Goal: Task Accomplishment & Management: Complete application form

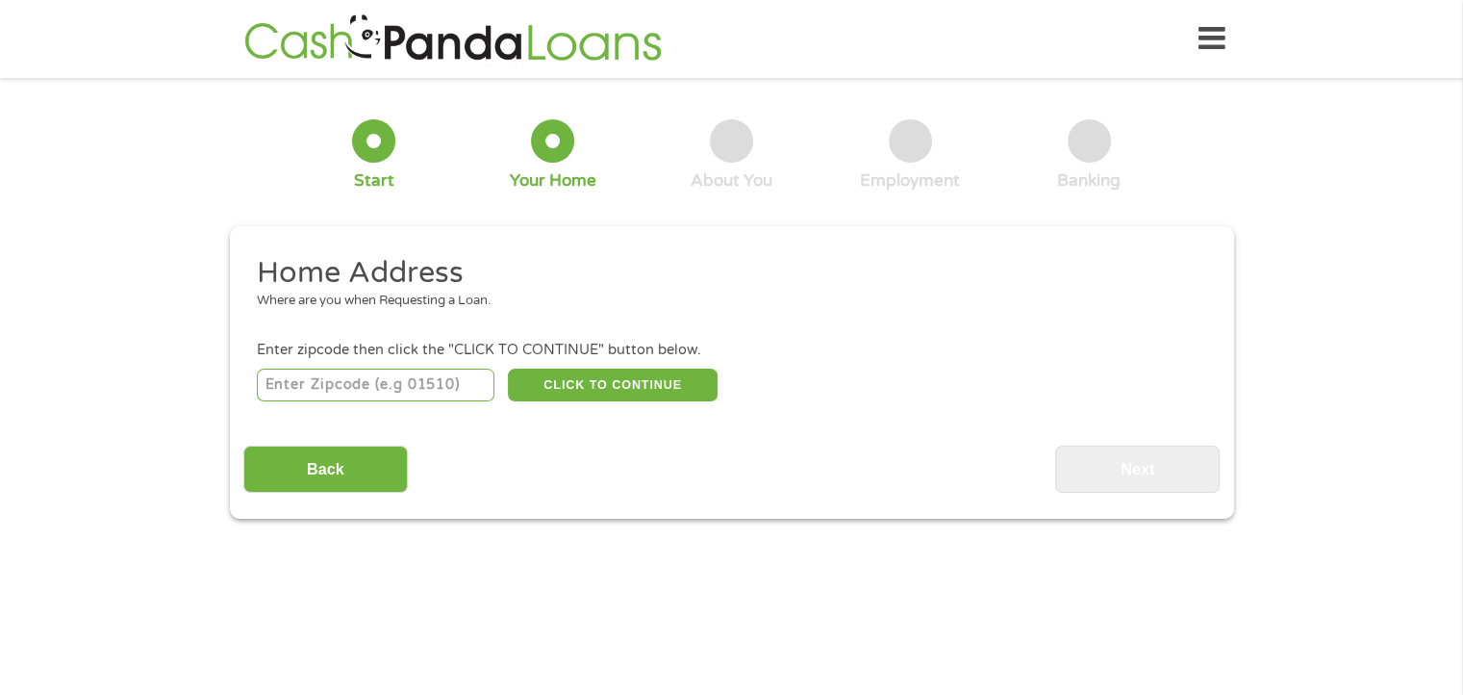
click at [454, 386] on input "number" at bounding box center [376, 384] width 238 height 33
type input "60120"
click at [611, 396] on button "CLICK TO CONTINUE" at bounding box center [613, 384] width 210 height 33
type input "60120"
type input "Elgin"
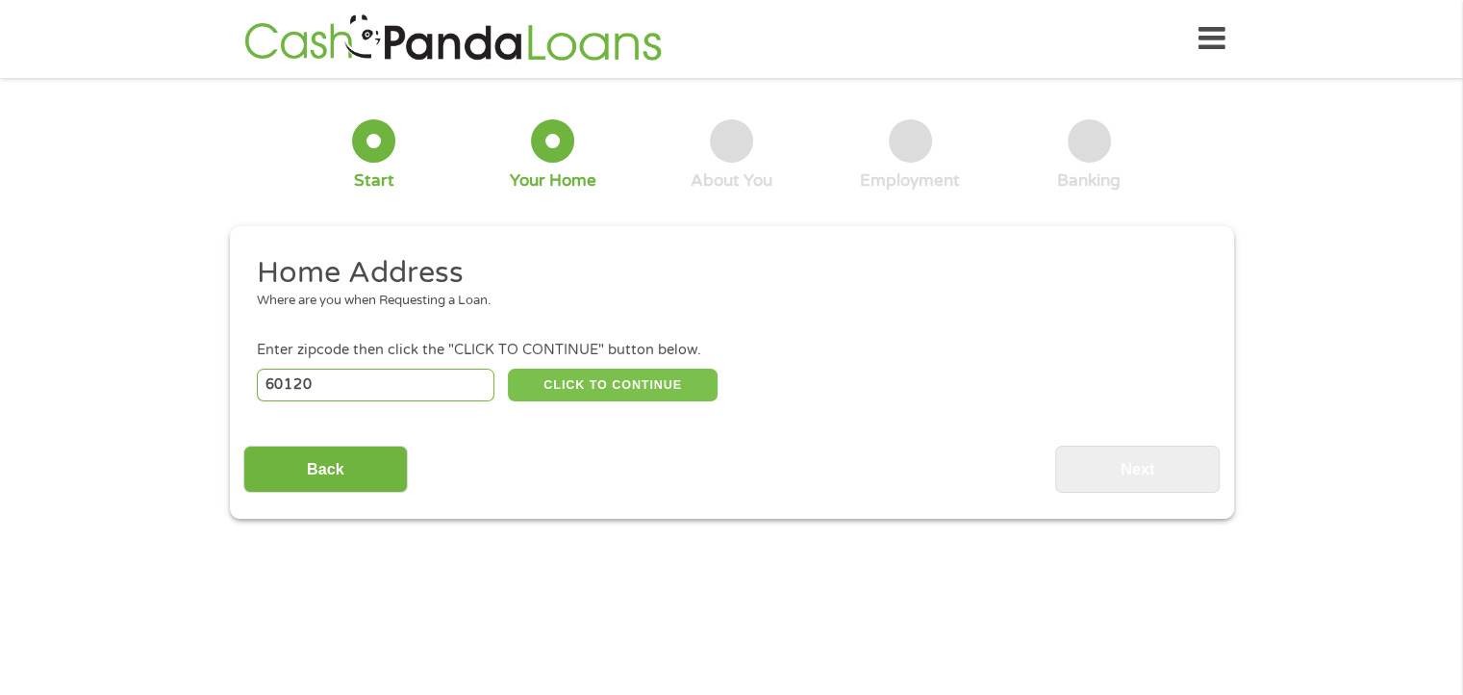
select select "[US_STATE]"
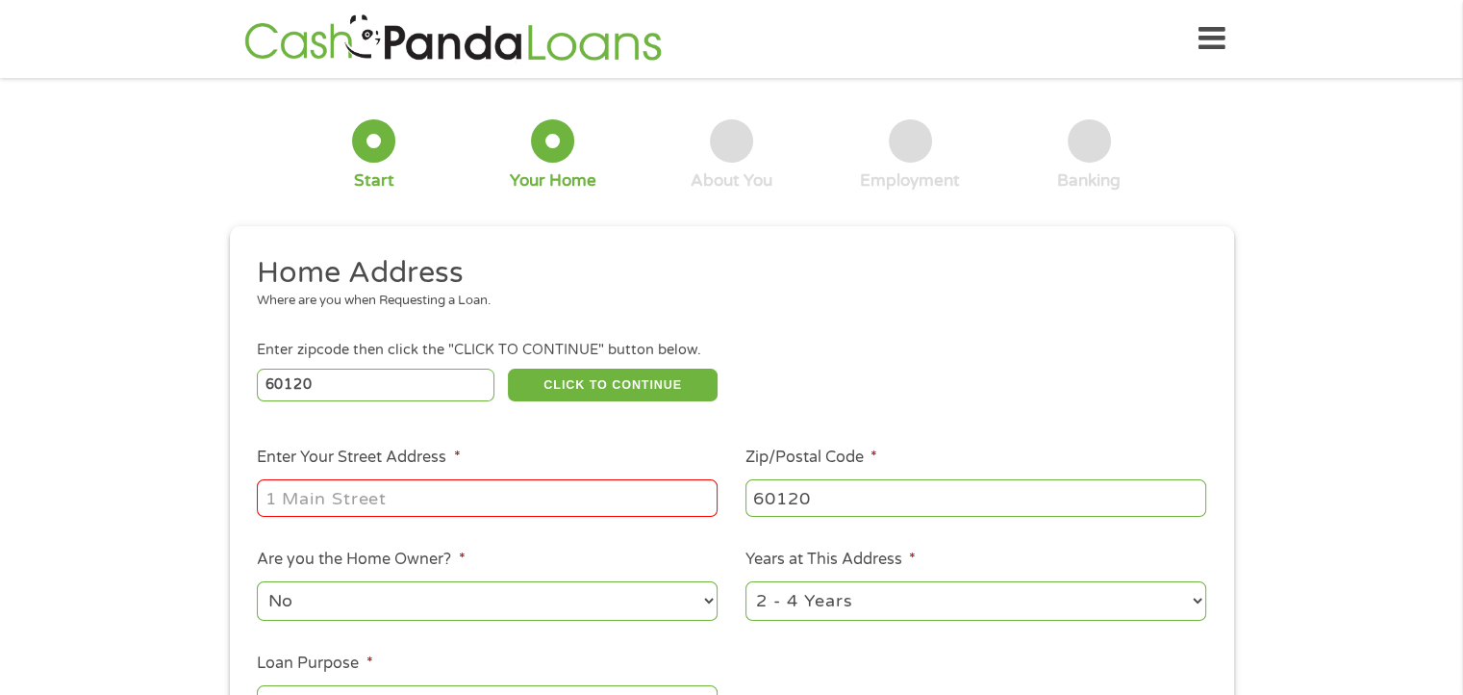
click at [291, 509] on input "Enter Your Street Address *" at bounding box center [487, 497] width 461 height 37
type input "[STREET_ADDRESS]"
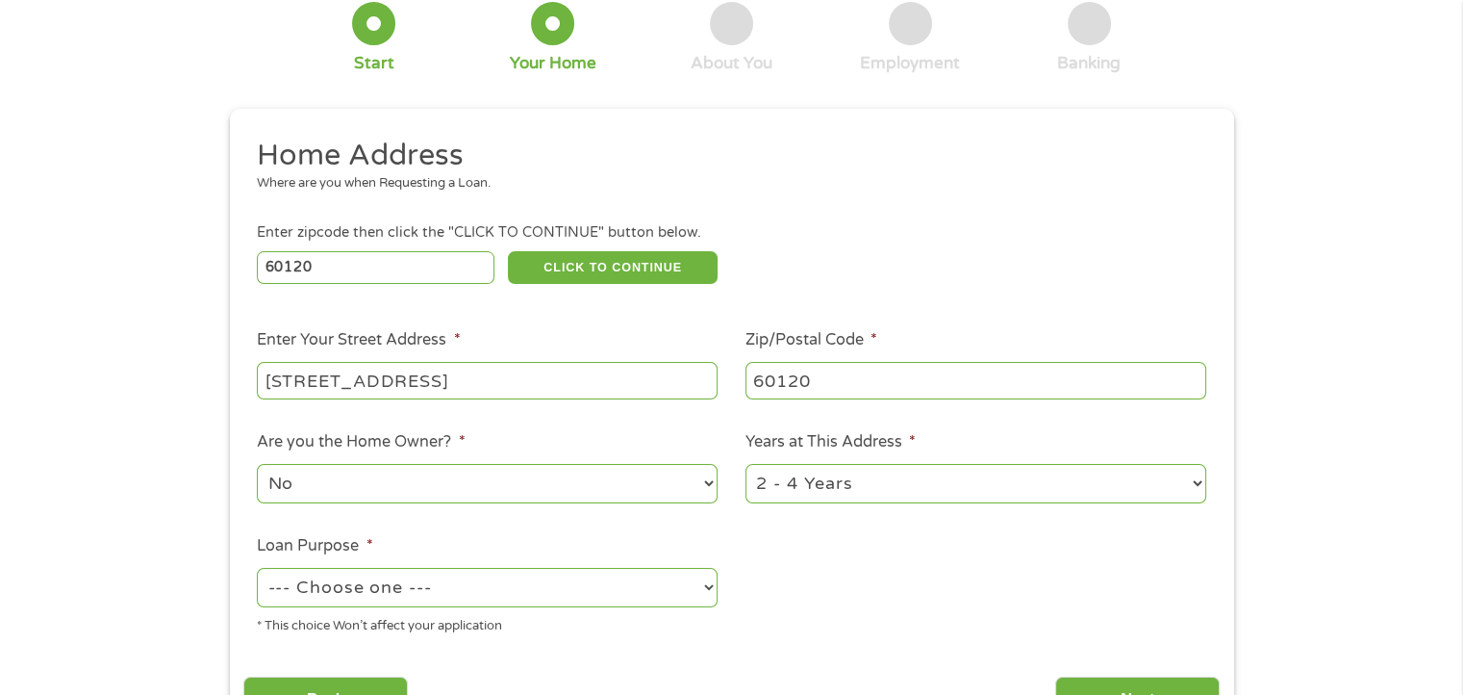
scroll to position [289, 0]
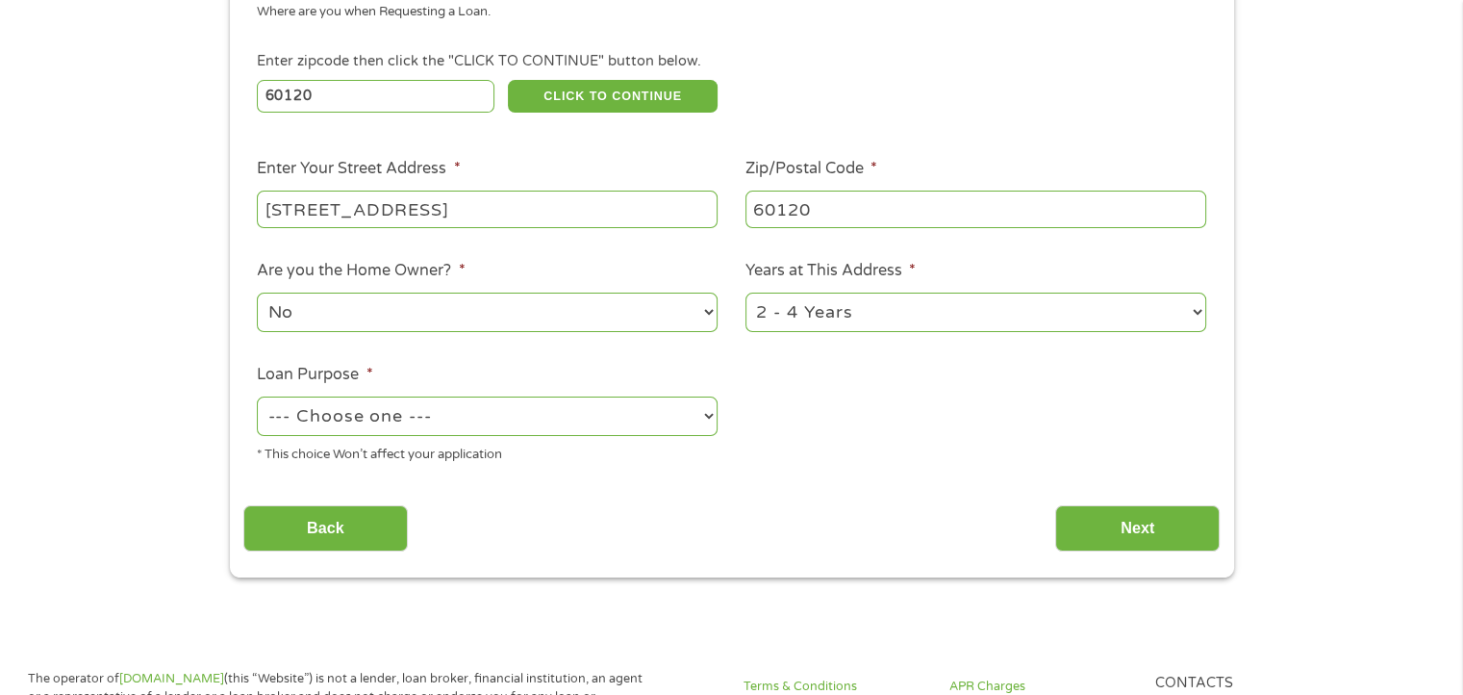
click at [829, 315] on select "1 Year or less 1 - 2 Years 2 - 4 Years Over 4 Years" at bounding box center [976, 311] width 461 height 39
select select "60months"
click at [746, 294] on select "1 Year or less 1 - 2 Years 2 - 4 Years Over 4 Years" at bounding box center [976, 311] width 461 height 39
click at [390, 297] on select "No Yes" at bounding box center [487, 311] width 461 height 39
select select "yes"
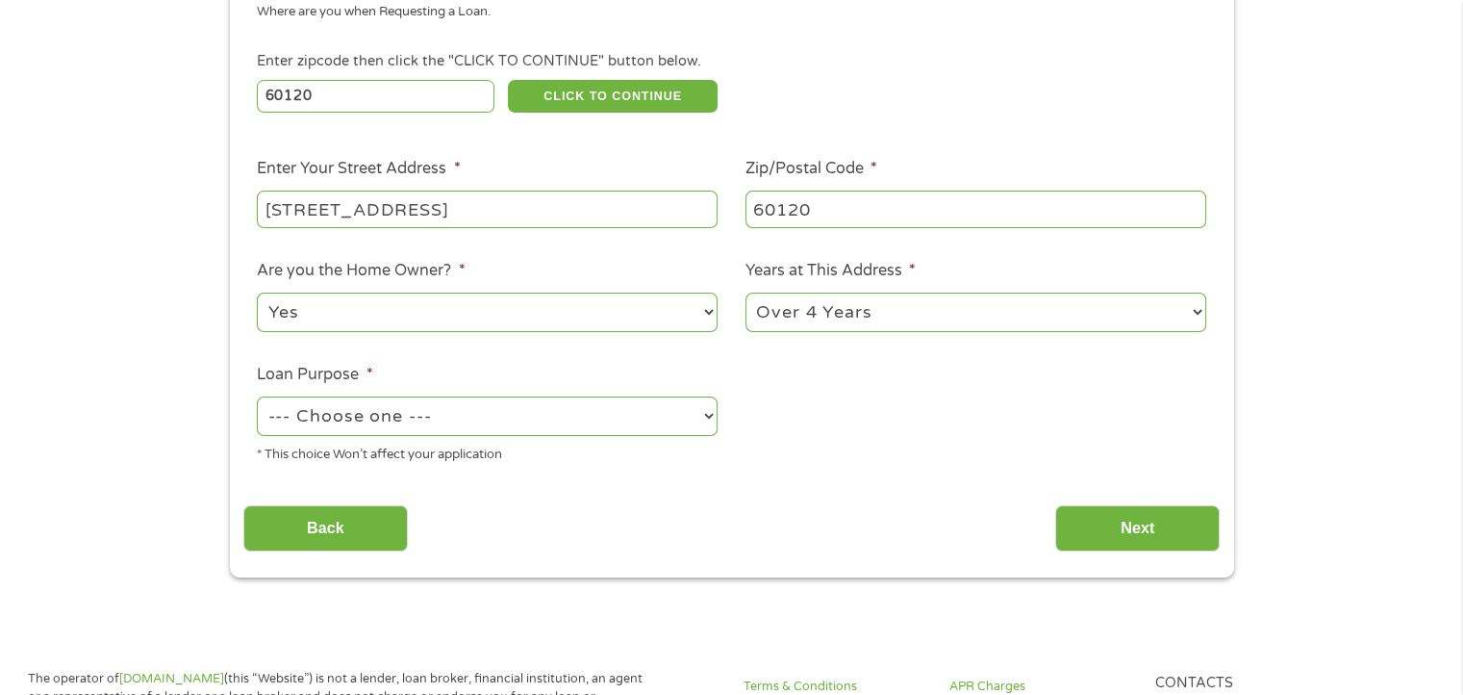
click at [257, 294] on select "No Yes" at bounding box center [487, 311] width 461 height 39
click at [357, 436] on select "--- Choose one --- Pay Bills Debt Consolidation Home Improvement Major Purchase…" at bounding box center [487, 415] width 461 height 39
select select "other"
click at [257, 398] on select "--- Choose one --- Pay Bills Debt Consolidation Home Improvement Major Purchase…" at bounding box center [487, 415] width 461 height 39
click at [1130, 521] on input "Next" at bounding box center [1137, 528] width 165 height 47
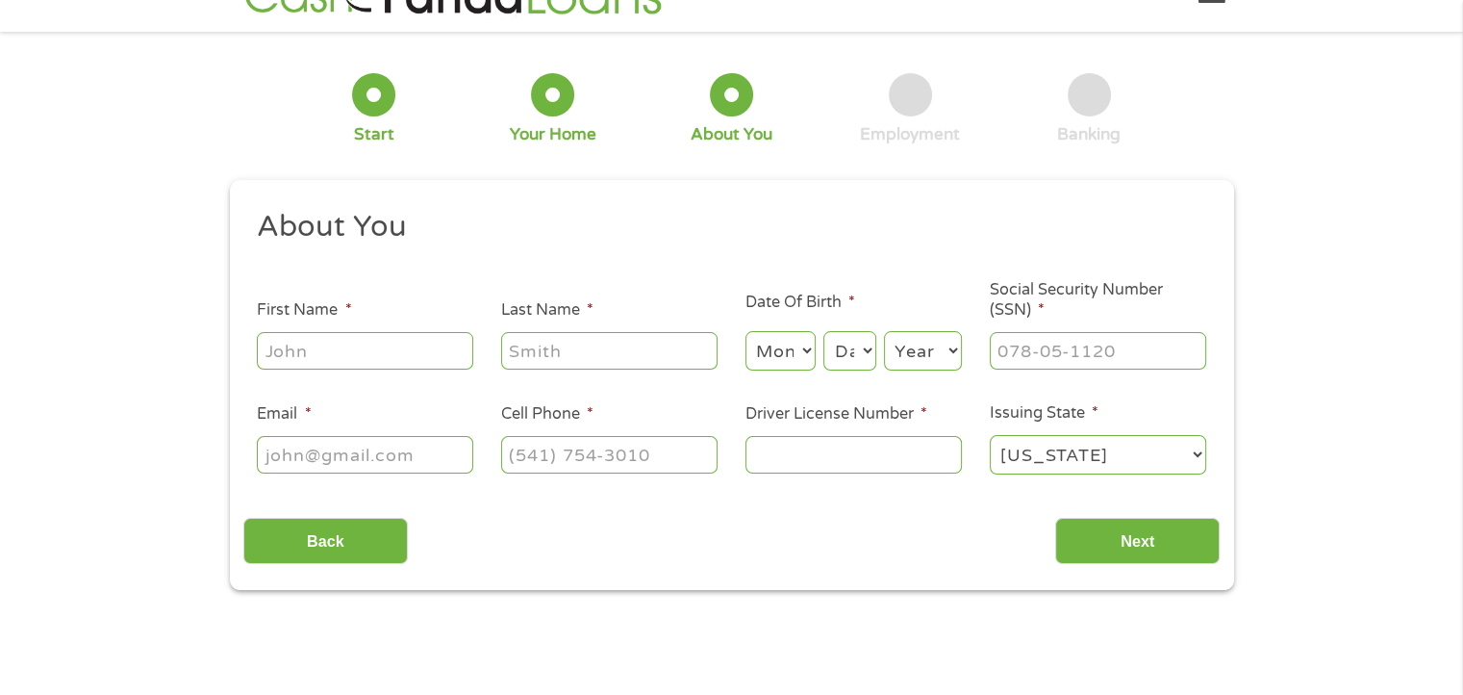
scroll to position [0, 0]
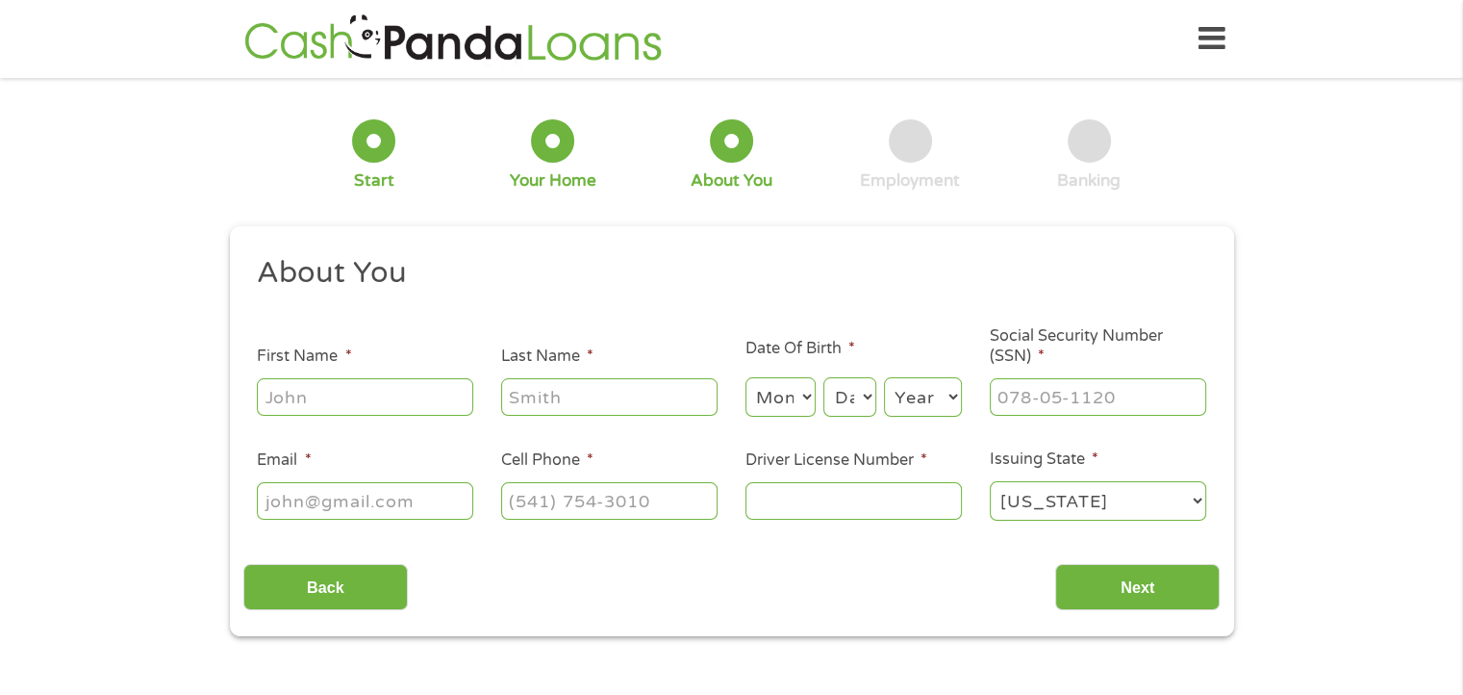
click at [333, 409] on input "First Name *" at bounding box center [365, 396] width 216 height 37
type input "[PERSON_NAME]"
type input "Nowdomski"
select select "11"
select select "12"
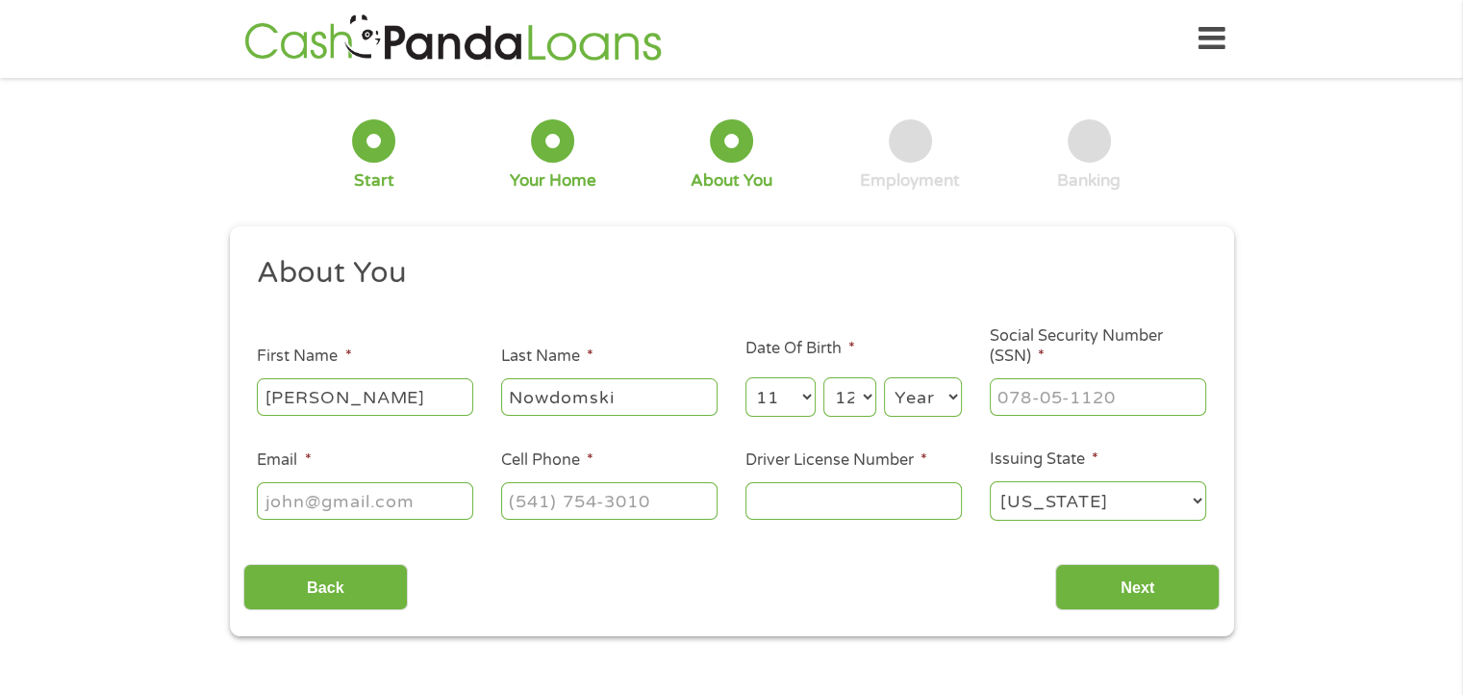
select select "1987"
type input "[PERSON_NAME][EMAIL_ADDRESS][PERSON_NAME][DOMAIN_NAME]"
type input "[PHONE_NUMBER]"
click at [1135, 391] on input "___-__-____" at bounding box center [1098, 396] width 216 height 37
type input "353-82-8312"
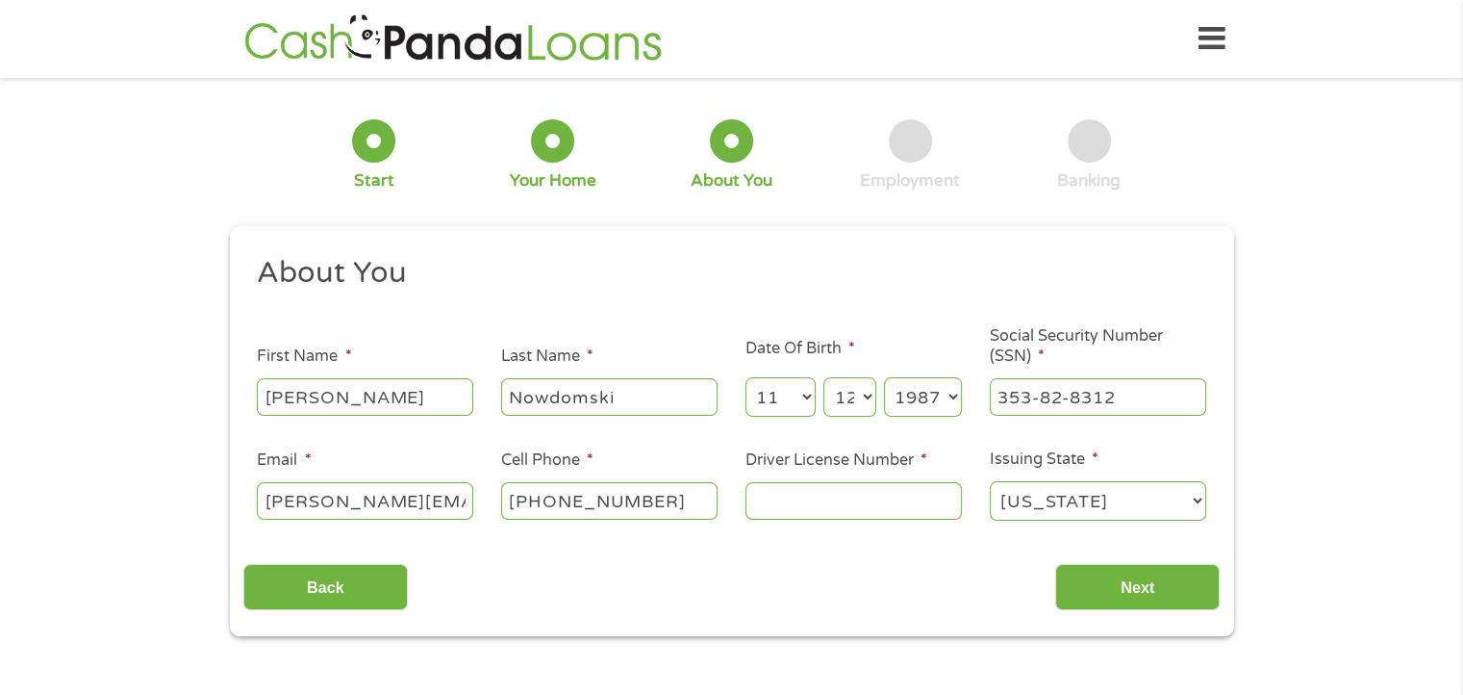
click at [904, 509] on input "Driver License Number *" at bounding box center [854, 500] width 216 height 37
type input "n35243387922"
click at [1098, 583] on input "Next" at bounding box center [1137, 587] width 165 height 47
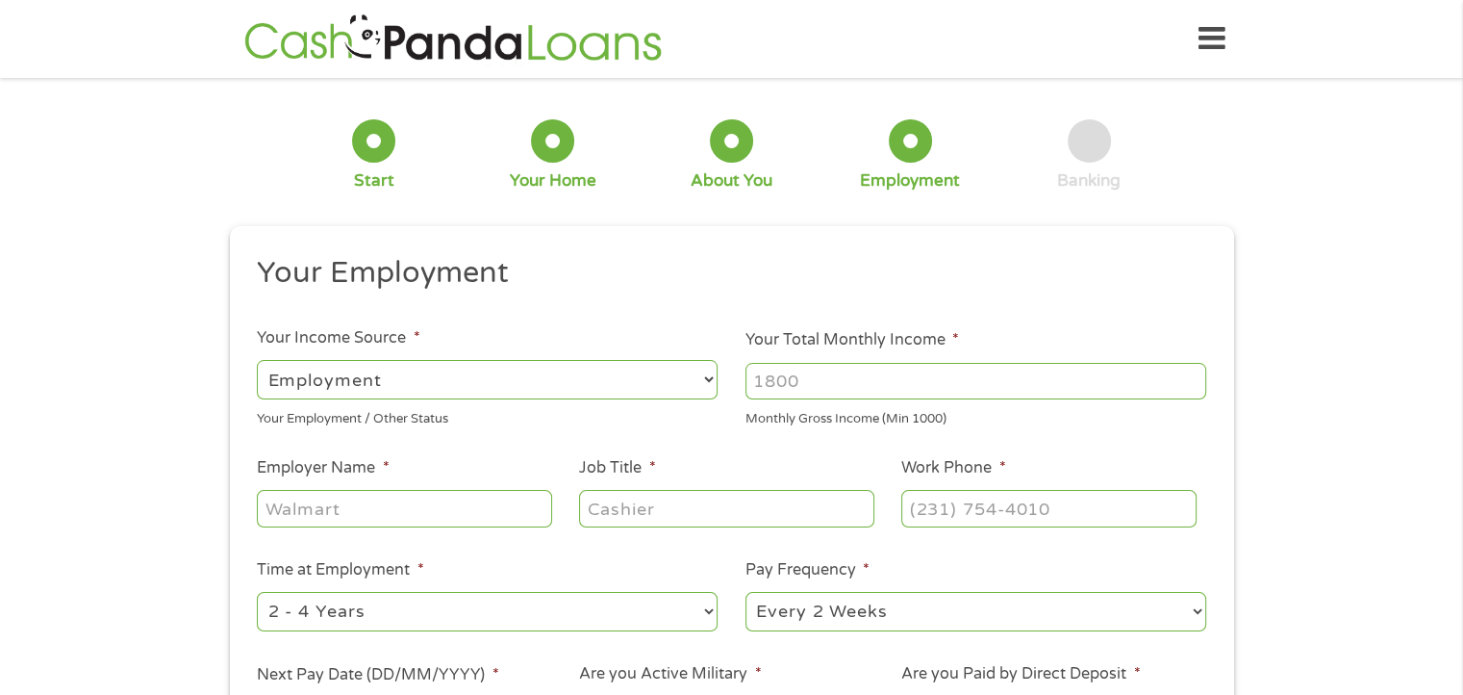
scroll to position [8, 8]
click at [390, 377] on select "--- Choose one --- Employment [DEMOGRAPHIC_DATA] Benefits" at bounding box center [487, 379] width 461 height 39
click at [257, 360] on select "--- Choose one --- Employment [DEMOGRAPHIC_DATA] Benefits" at bounding box center [487, 379] width 461 height 39
click at [911, 371] on input "Your Total Monthly Income *" at bounding box center [976, 381] width 461 height 37
type input "4000"
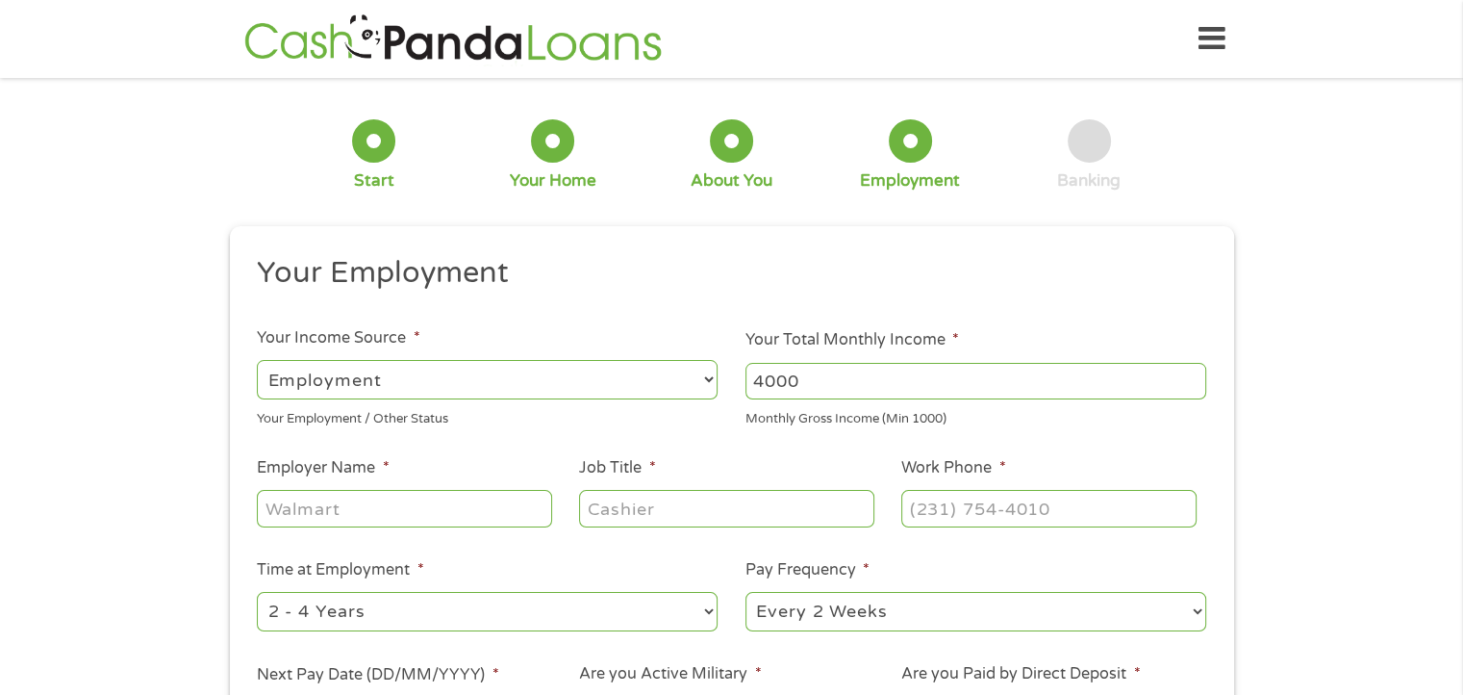
click at [283, 504] on input "Employer Name *" at bounding box center [404, 508] width 294 height 37
type input "bch emerald llc"
click at [608, 520] on input "Job Title *" at bounding box center [726, 508] width 294 height 37
type input "leasing"
click at [956, 509] on input "(___) ___-____" at bounding box center [1048, 508] width 294 height 37
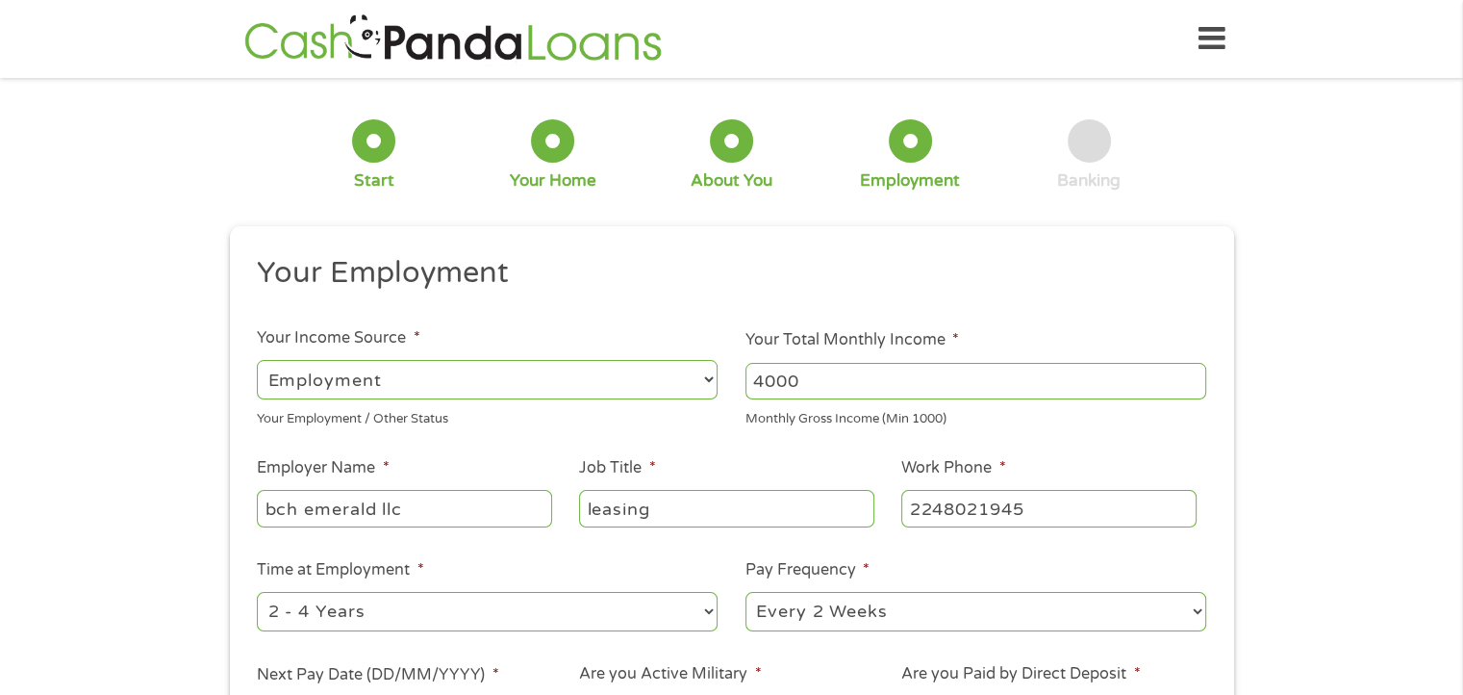
type input "[PHONE_NUMBER]"
click at [373, 607] on select "--- Choose one --- 1 Year or less 1 - 2 Years 2 - 4 Years Over 4 Years" at bounding box center [487, 611] width 461 height 39
select select "60months"
click at [257, 593] on select "--- Choose one --- 1 Year or less 1 - 2 Years 2 - 4 Years Over 4 Years" at bounding box center [487, 611] width 461 height 39
click at [847, 620] on select "--- Choose one --- Every 2 Weeks Every Week Monthly Semi-Monthly" at bounding box center [976, 611] width 461 height 39
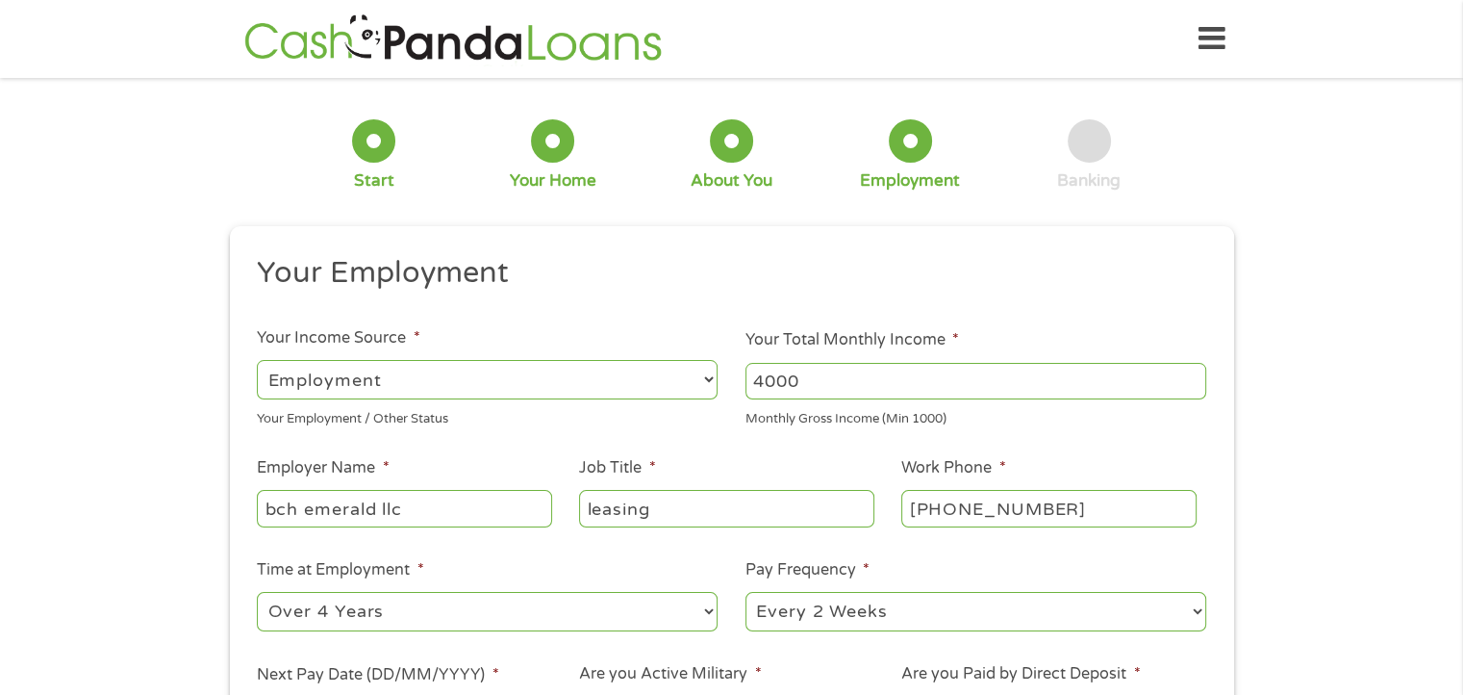
select select "semimonthly"
click at [746, 593] on select "--- Choose one --- Every 2 Weeks Every Week Monthly Semi-Monthly" at bounding box center [976, 611] width 461 height 39
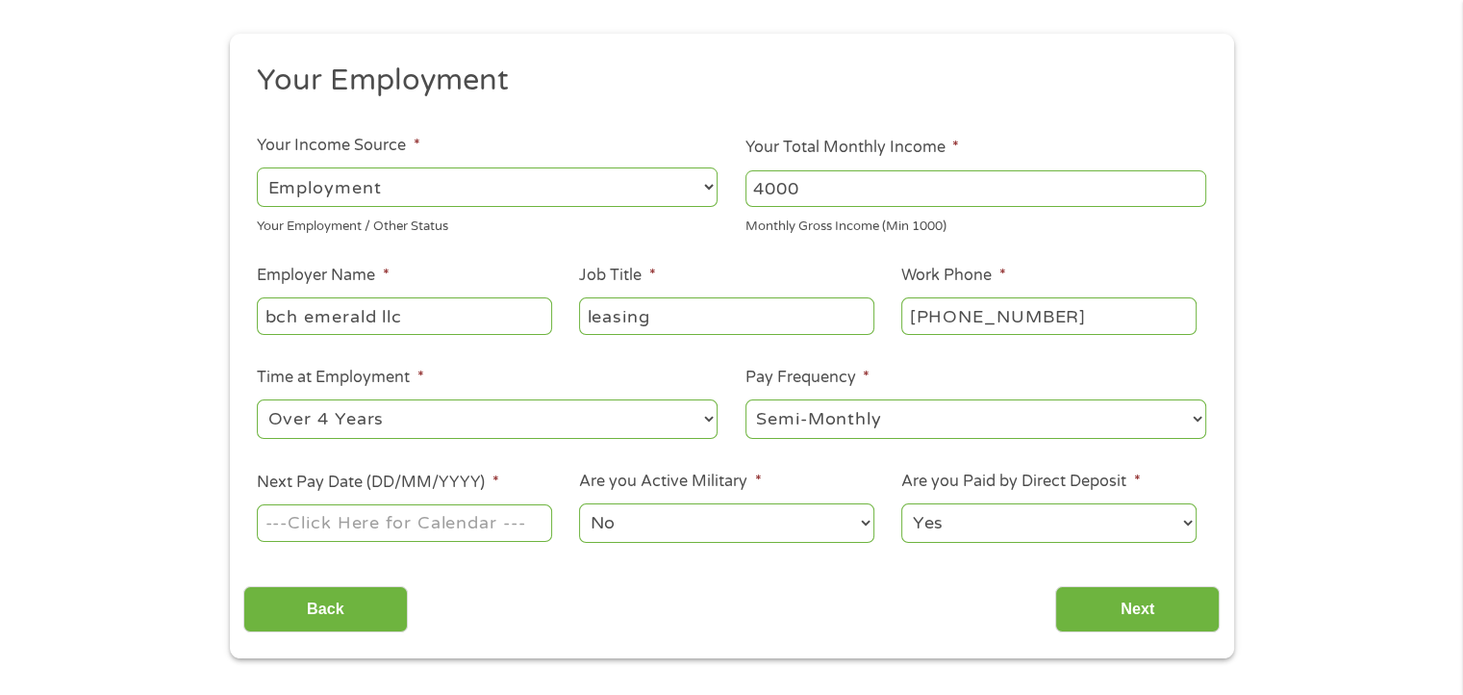
click at [427, 524] on input "Next Pay Date (DD/MM/YYYY) *" at bounding box center [404, 522] width 294 height 37
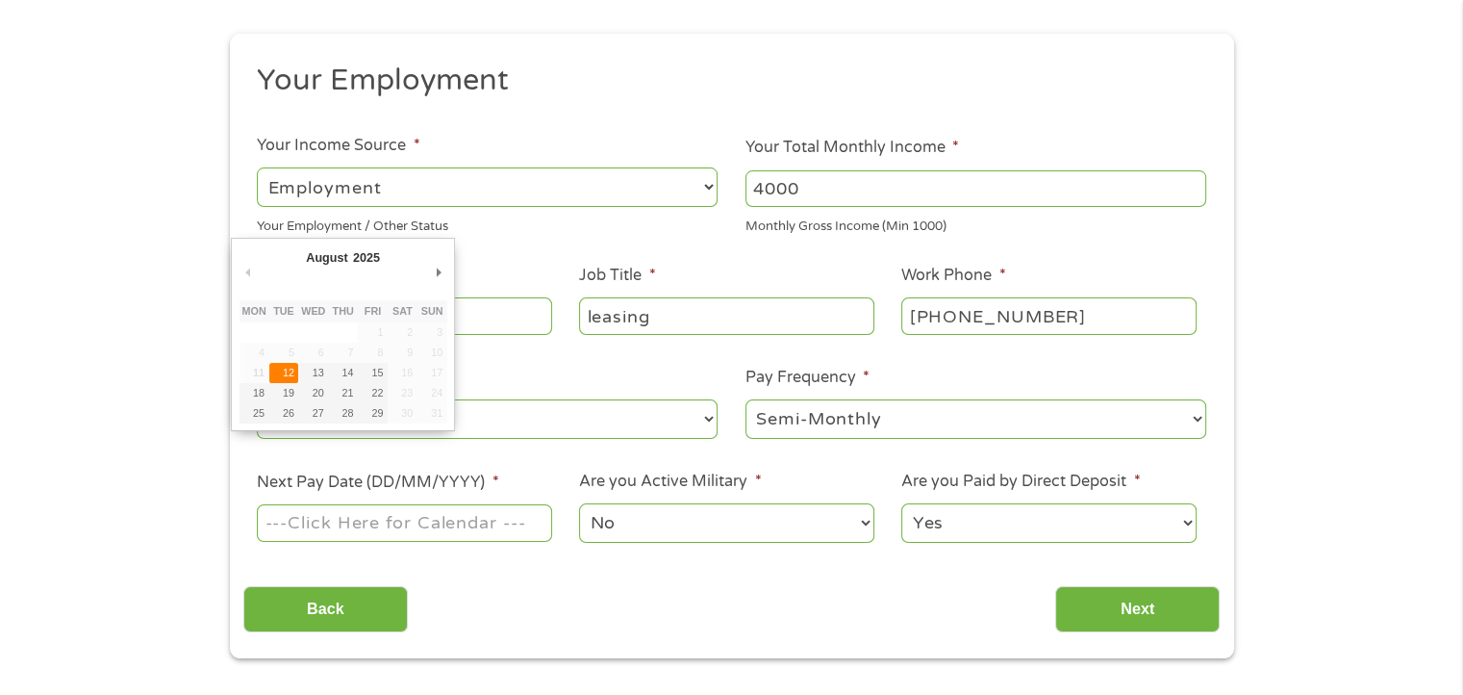
type input "[DATE]"
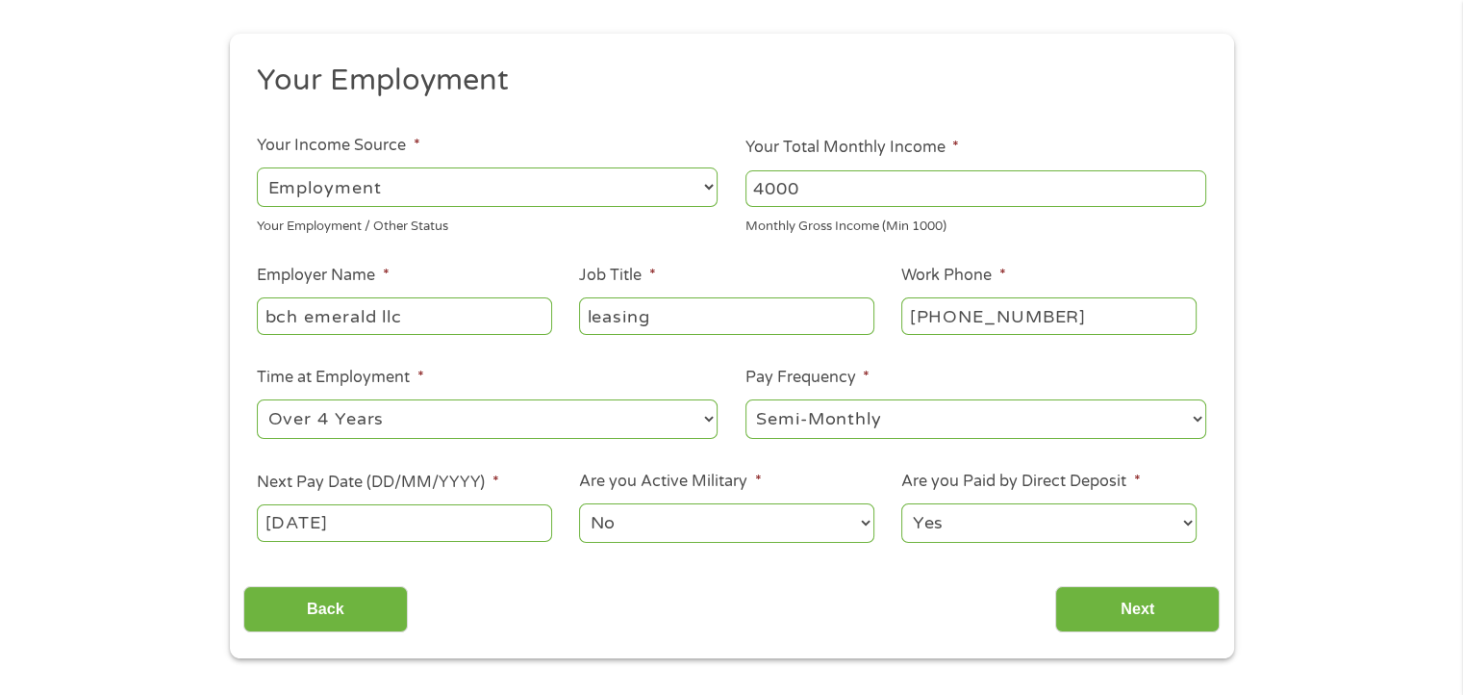
click at [747, 528] on select "No Yes" at bounding box center [726, 522] width 294 height 39
click at [579, 504] on select "No Yes" at bounding box center [726, 522] width 294 height 39
click at [1079, 540] on select "Yes No" at bounding box center [1048, 522] width 294 height 39
select select "0"
click at [901, 504] on select "Yes No" at bounding box center [1048, 522] width 294 height 39
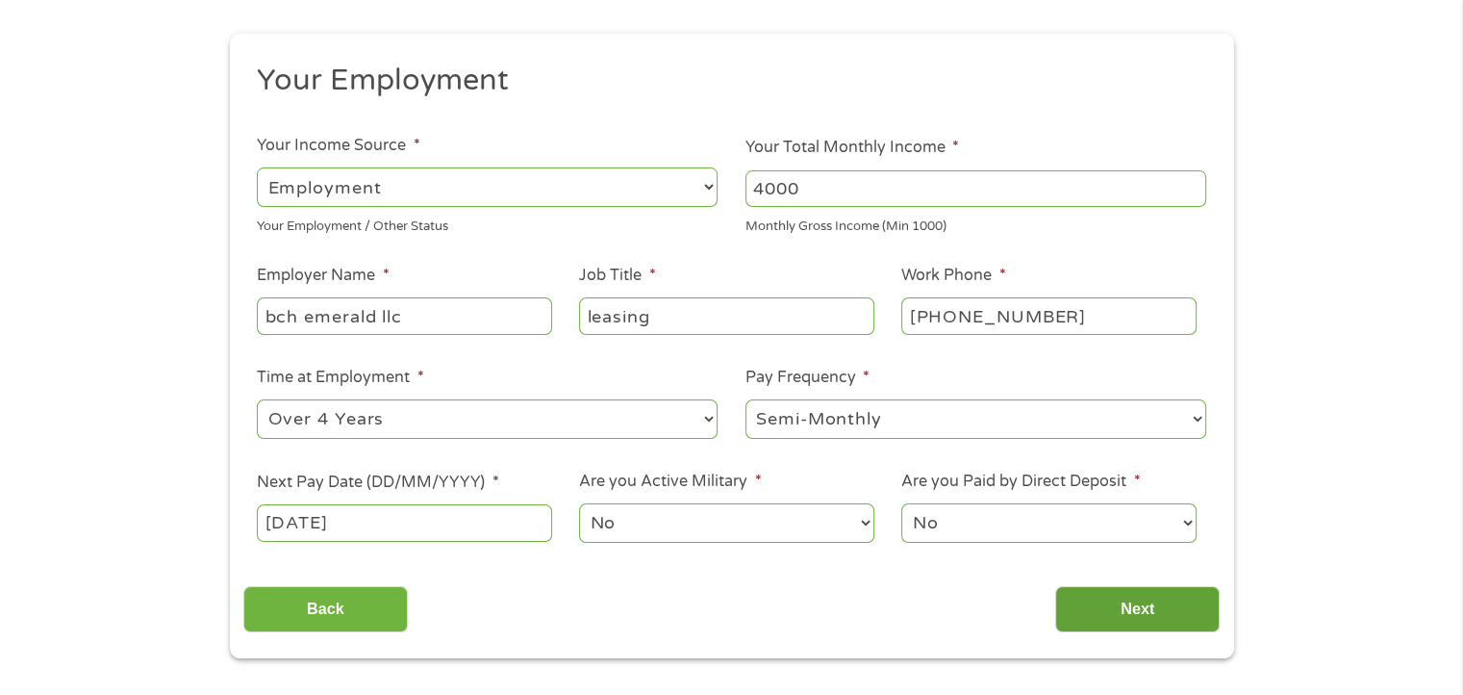
click at [1075, 617] on input "Next" at bounding box center [1137, 609] width 165 height 47
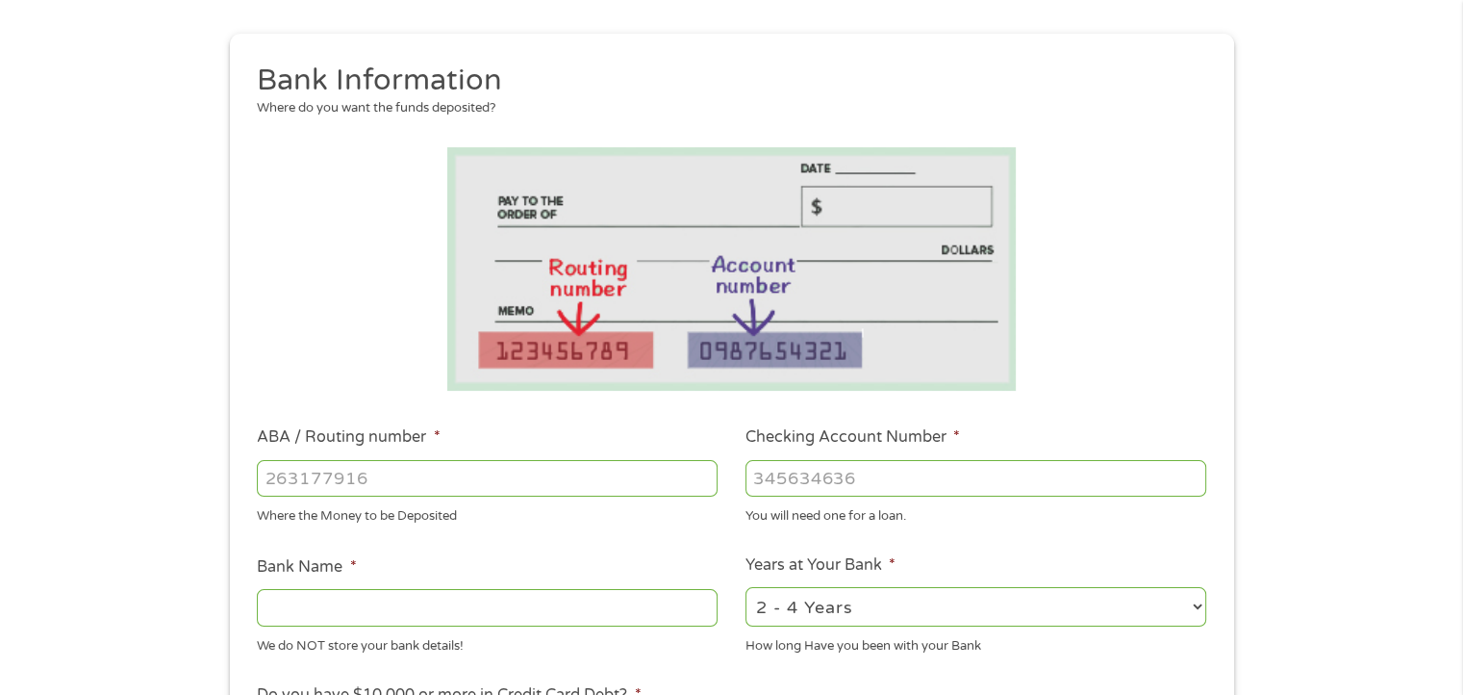
click at [619, 482] on input "ABA / Routing number *" at bounding box center [487, 478] width 461 height 37
type input "081904808"
type input "BANK OF AMERICA NA"
type input "081904808"
click at [958, 478] on input "Checking Account Number *" at bounding box center [976, 478] width 461 height 37
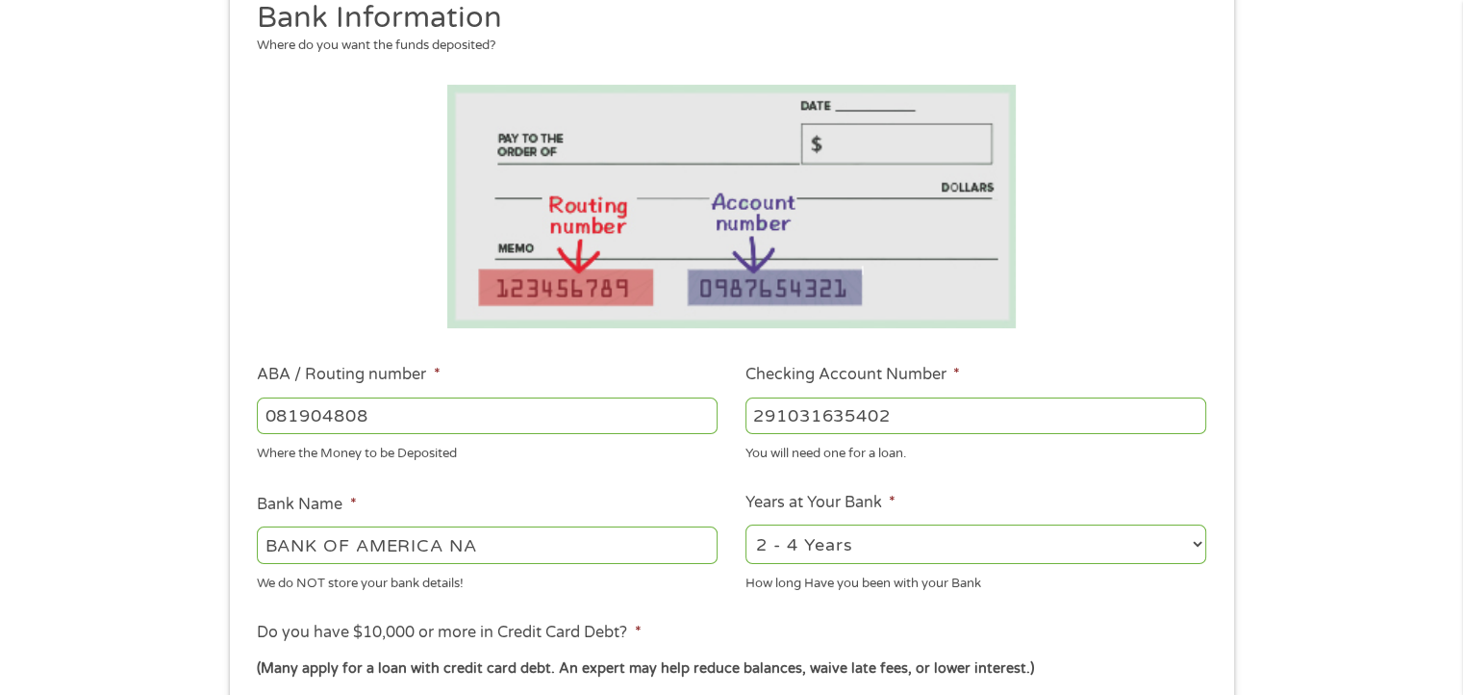
scroll to position [289, 0]
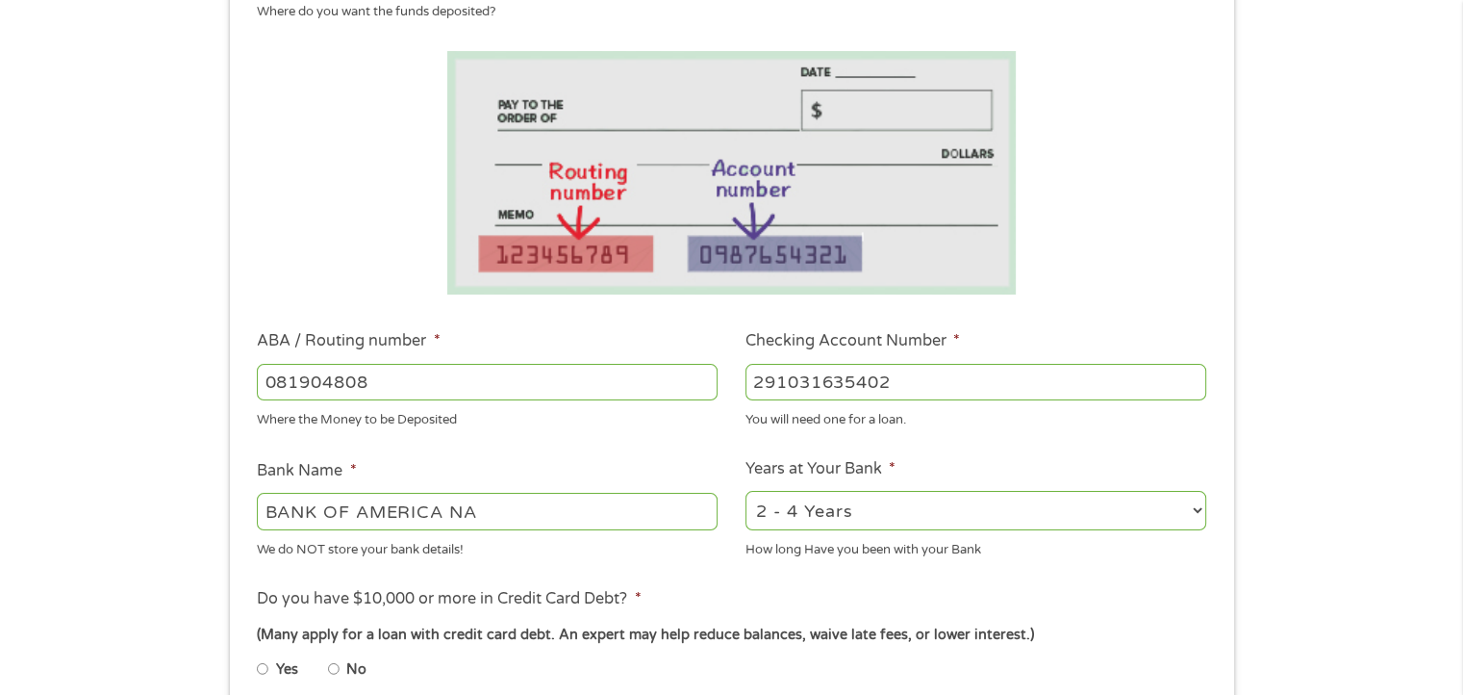
type input "291031635402"
click at [828, 509] on select "2 - 4 Years 6 - 12 Months 1 - 2 Years Over 4 Years" at bounding box center [976, 510] width 461 height 39
select select "60months"
click at [746, 492] on select "2 - 4 Years 6 - 12 Months 1 - 2 Years Over 4 Years" at bounding box center [976, 510] width 461 height 39
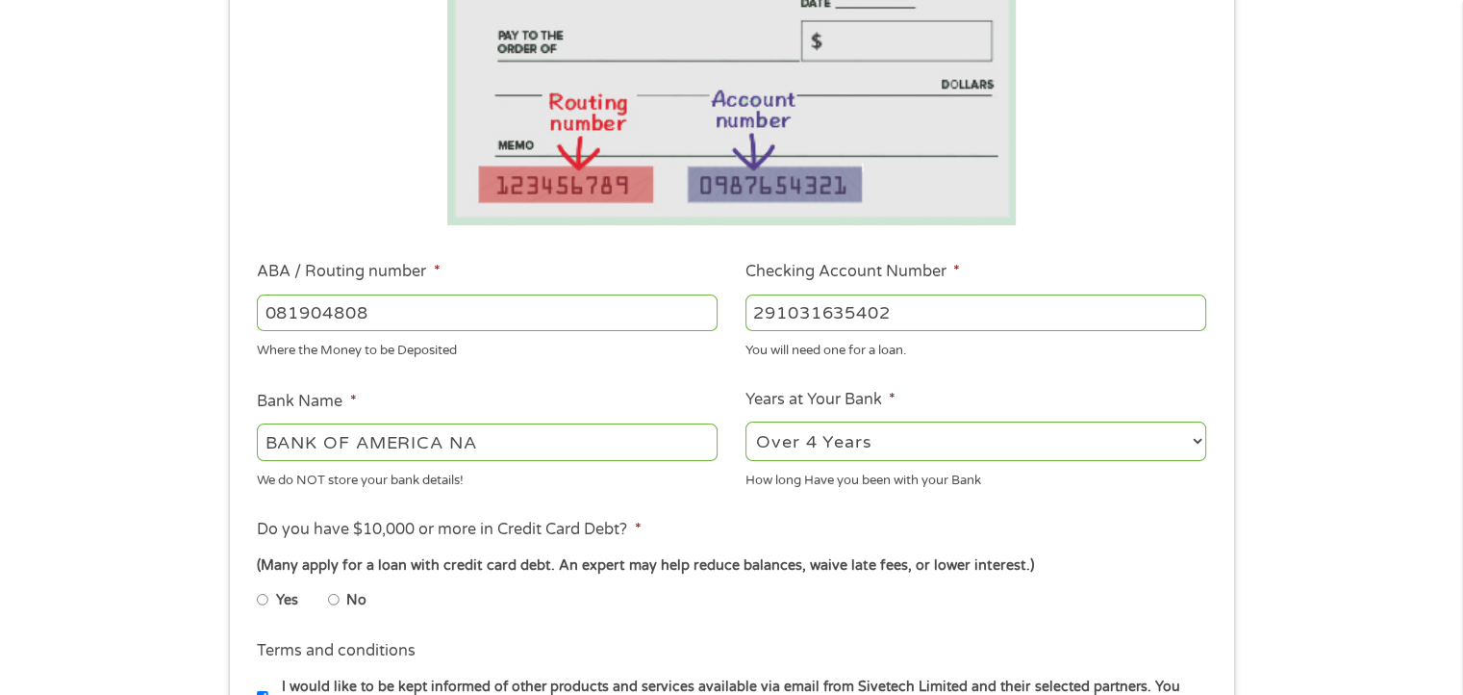
scroll to position [481, 0]
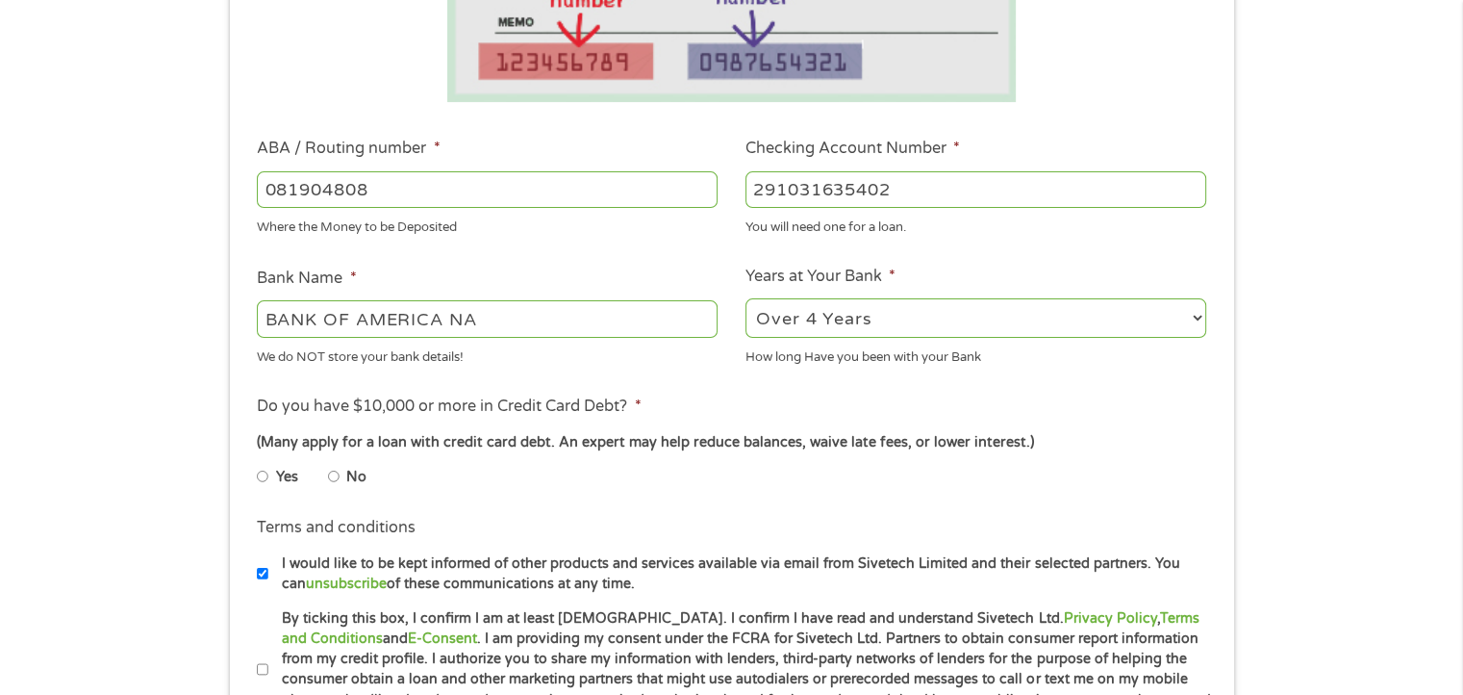
click at [332, 474] on input "No" at bounding box center [334, 476] width 12 height 31
radio input "true"
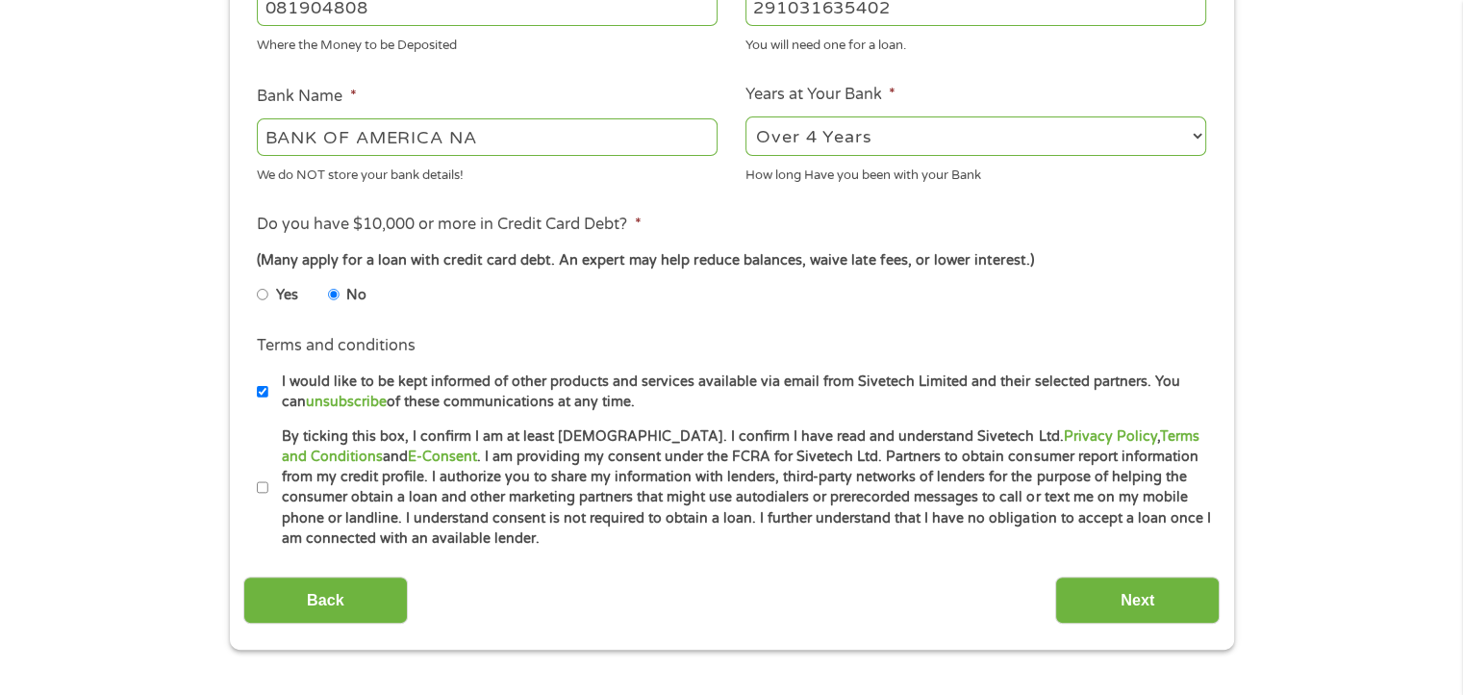
scroll to position [673, 0]
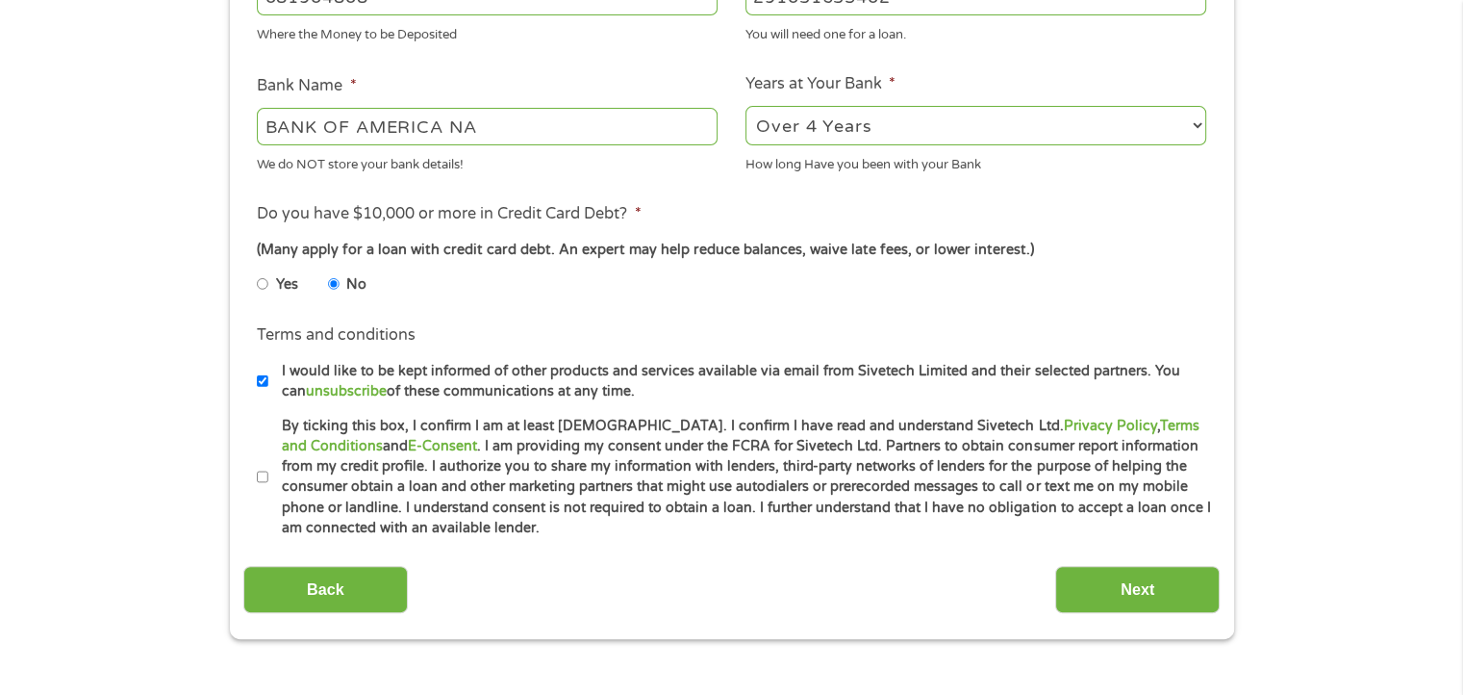
click at [267, 377] on input "I would like to be kept informed of other products and services available via e…" at bounding box center [263, 381] width 12 height 31
checkbox input "false"
click at [268, 478] on label "By ticking this box, I confirm I am at least [DEMOGRAPHIC_DATA]. I confirm I ha…" at bounding box center [740, 477] width 944 height 123
click at [267, 478] on input "By ticking this box, I confirm I am at least [DEMOGRAPHIC_DATA]. I confirm I ha…" at bounding box center [263, 477] width 12 height 31
checkbox input "true"
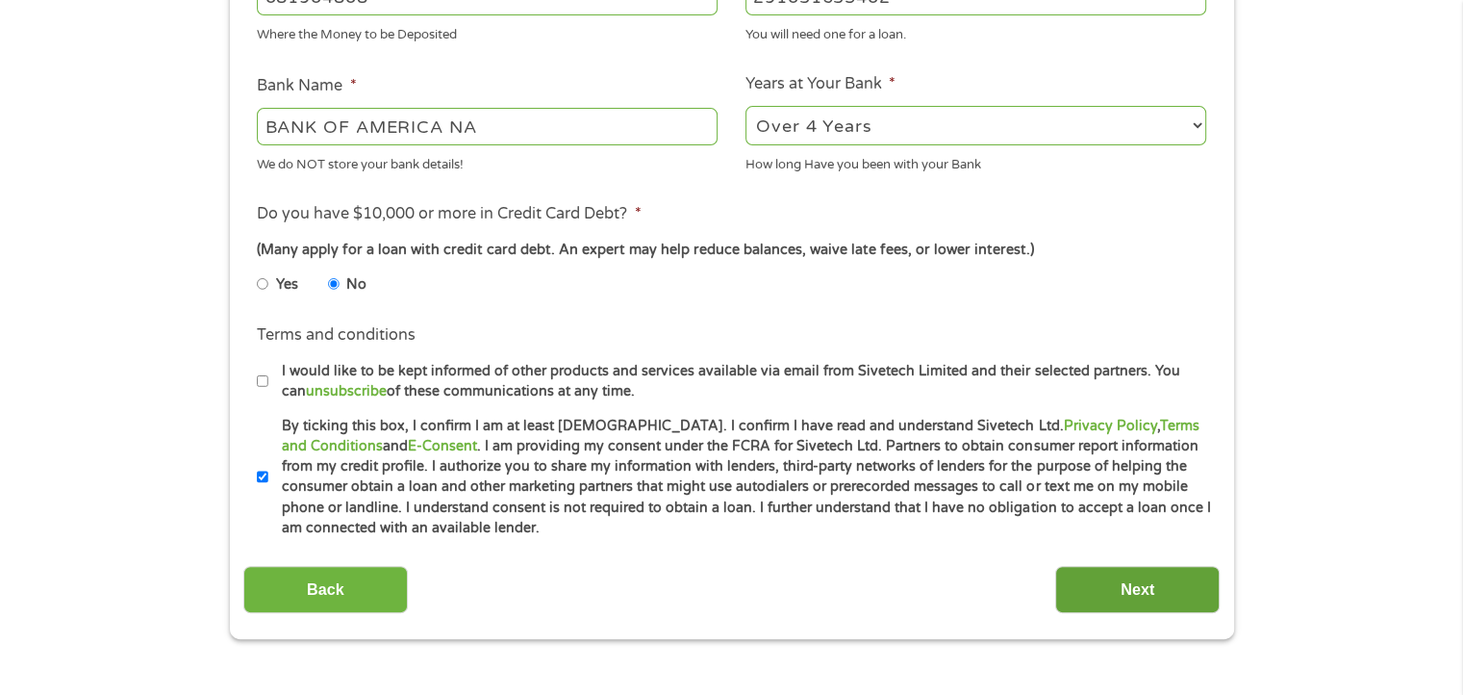
click at [1164, 594] on input "Next" at bounding box center [1137, 589] width 165 height 47
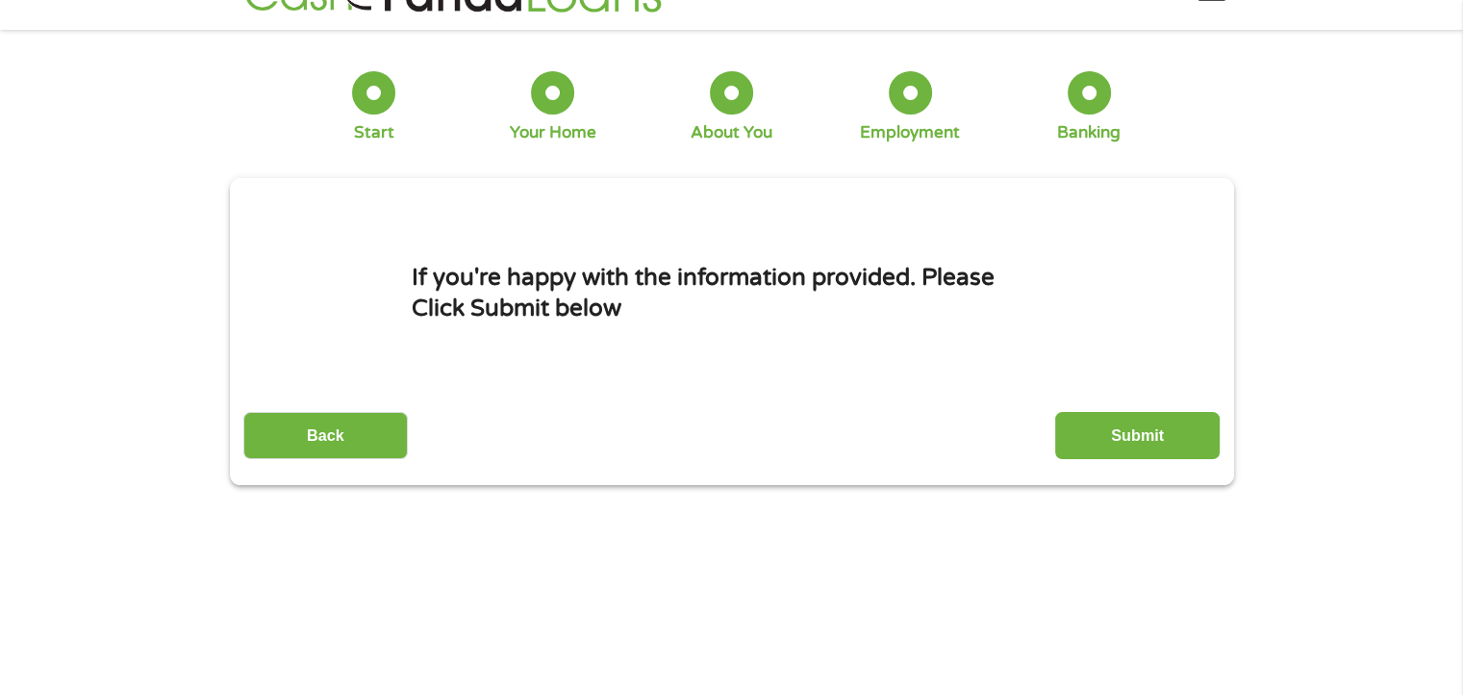
scroll to position [0, 0]
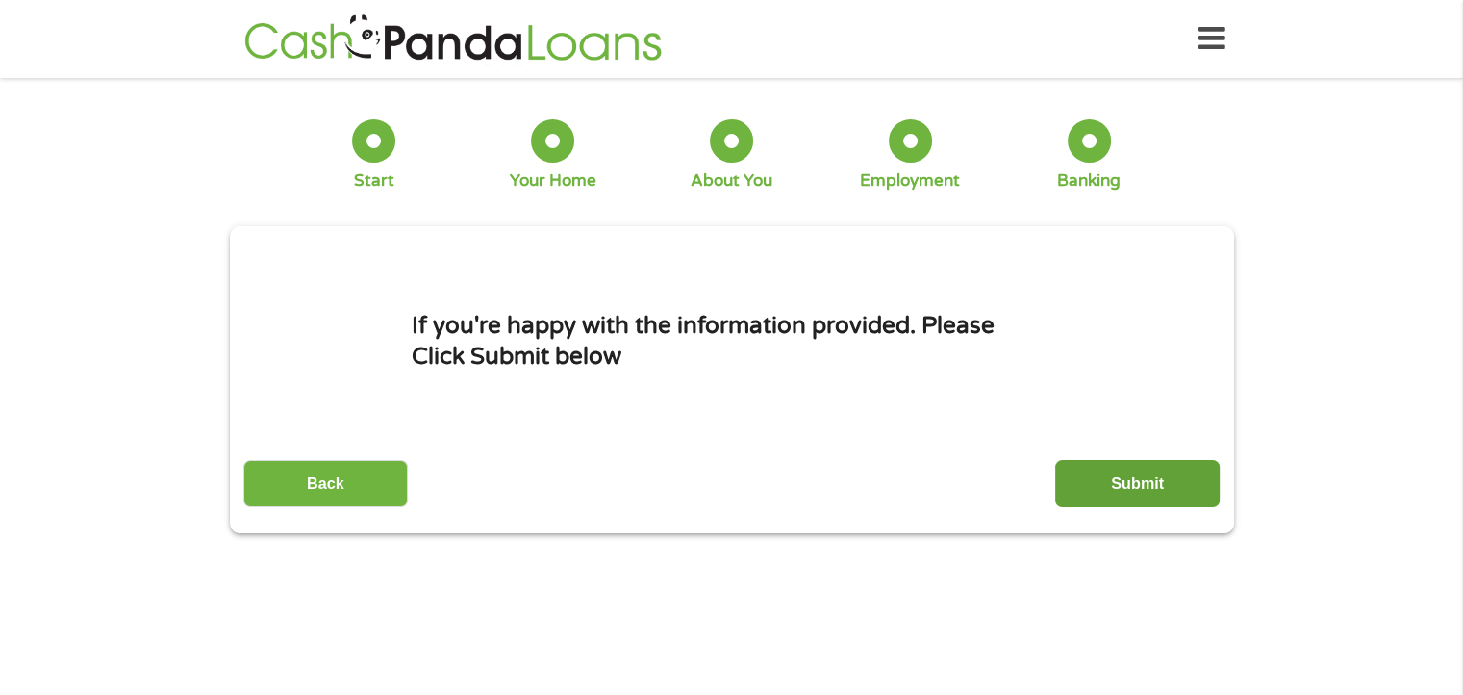
click at [1163, 482] on input "Submit" at bounding box center [1137, 483] width 165 height 47
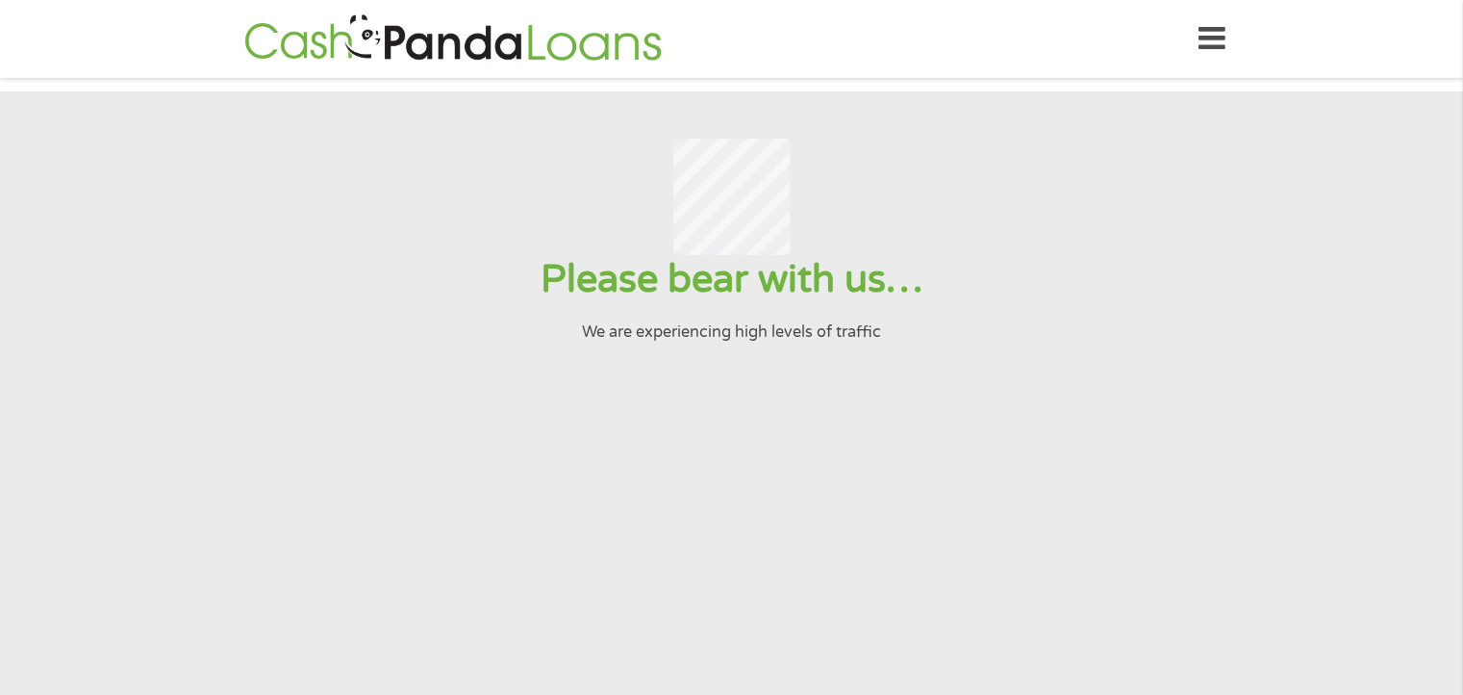
drag, startPoint x: 970, startPoint y: 495, endPoint x: 943, endPoint y: 500, distance: 27.4
